Goal: Find specific page/section: Find specific page/section

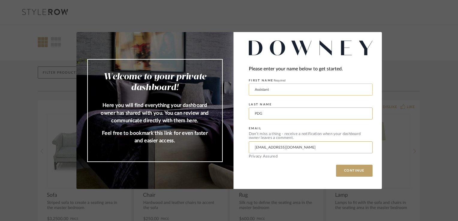
click at [276, 90] on input "Assistant" at bounding box center [311, 90] width 124 height 12
type input "A"
click at [369, 66] on div "Please enter your name below to get started." at bounding box center [311, 69] width 124 height 8
type input "Assistant"
click at [312, 91] on input "Assistant" at bounding box center [311, 90] width 124 height 12
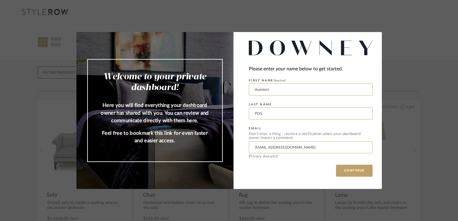
click at [369, 128] on fieldset "EMAIL Don’t miss a thing - receive a notification when your dashboard owner lea…" at bounding box center [311, 138] width 124 height 29
click at [346, 171] on button "CONTINUE" at bounding box center [354, 171] width 37 height 12
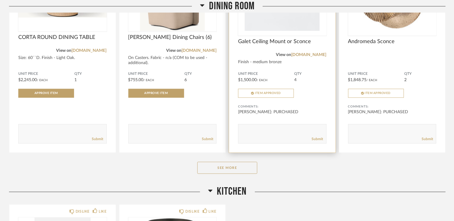
scroll to position [690, 0]
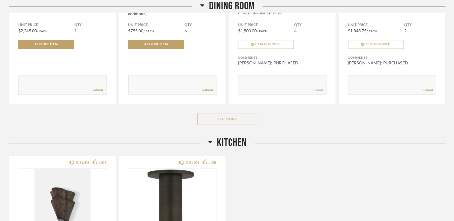
click at [233, 118] on button "See More" at bounding box center [227, 119] width 60 height 12
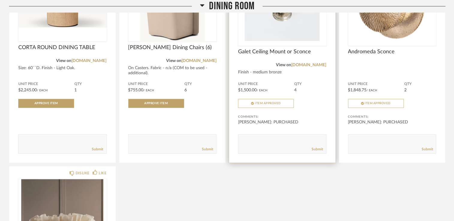
scroll to position [600, 0]
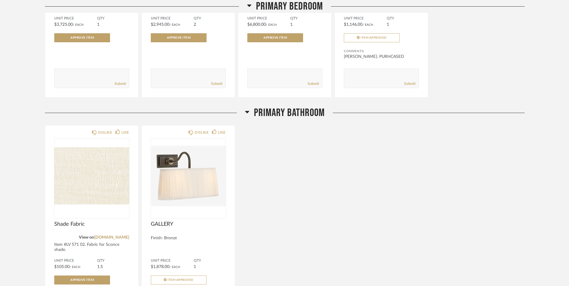
scroll to position [1200, 0]
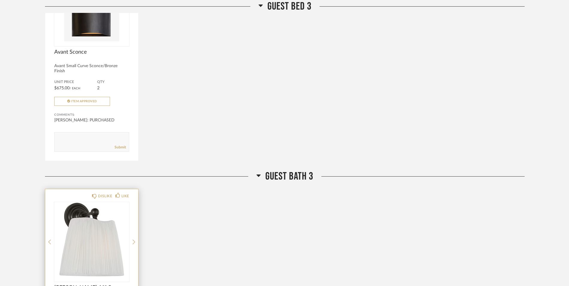
scroll to position [1949, 0]
